Goal: Task Accomplishment & Management: Manage account settings

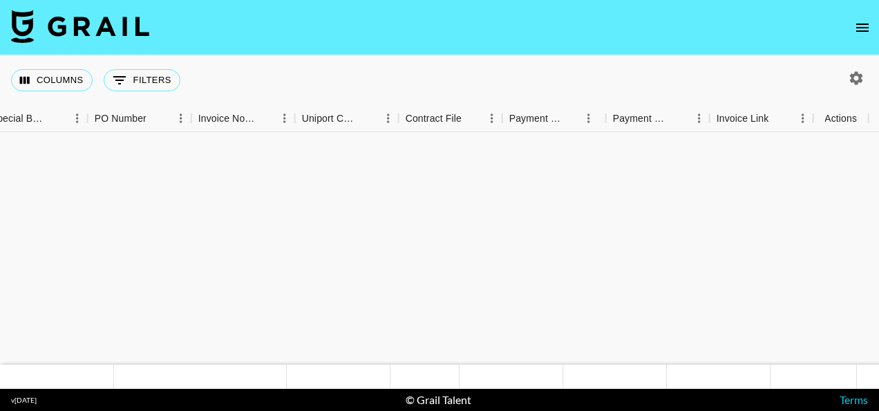
scroll to position [1260, 1426]
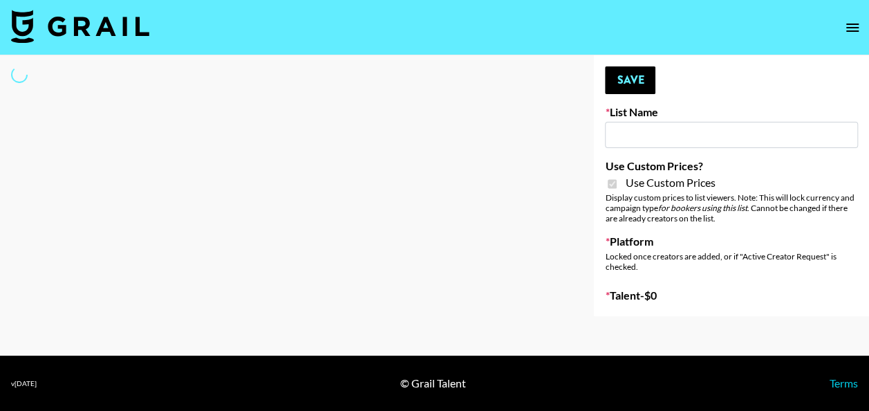
type input "Primal Harvest NEW (21 AUG)"
checkbox input "true"
select select "Brand"
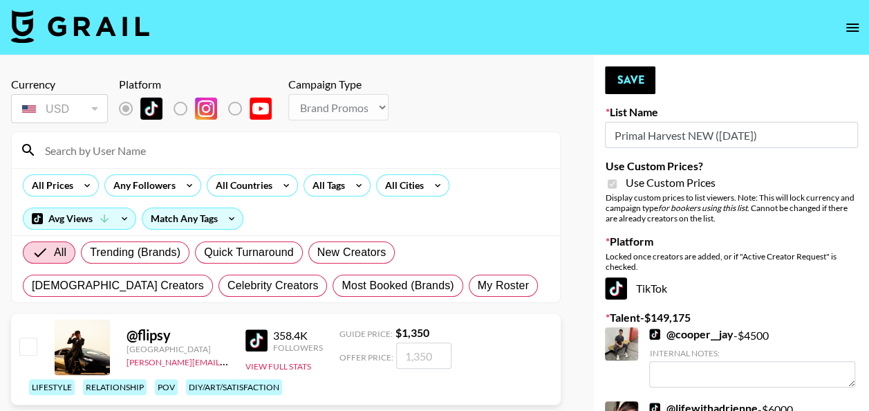
click at [165, 145] on input at bounding box center [294, 150] width 515 height 22
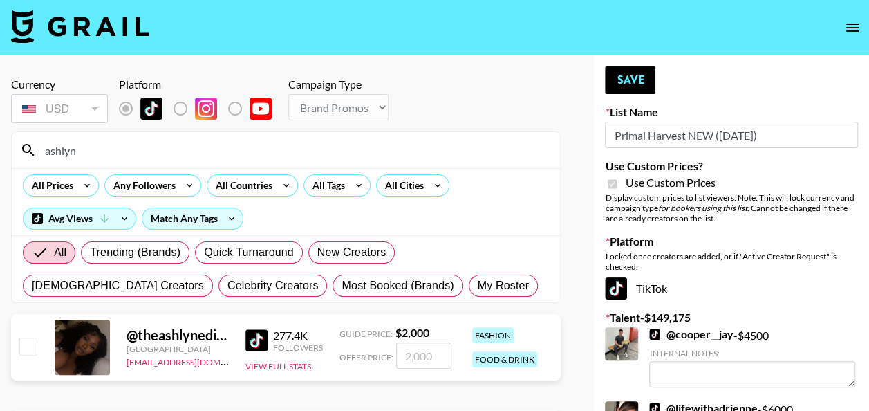
type input "ashlyn"
click at [418, 352] on input "number" at bounding box center [423, 355] width 55 height 26
checkbox input "true"
type input "1000"
click at [616, 86] on button "Save" at bounding box center [630, 80] width 50 height 28
